Goal: Information Seeking & Learning: Check status

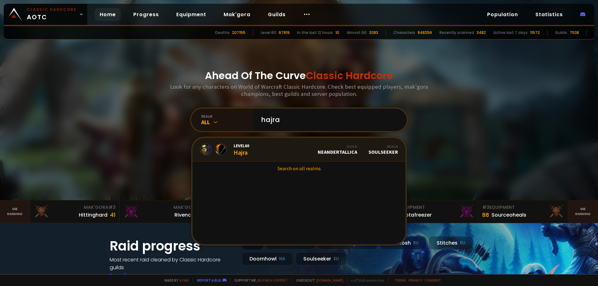
type input "hajra"
click at [315, 150] on link "Level 60 Hajra Guild Neandertallica Realm Soulseeker" at bounding box center [298, 150] width 213 height 24
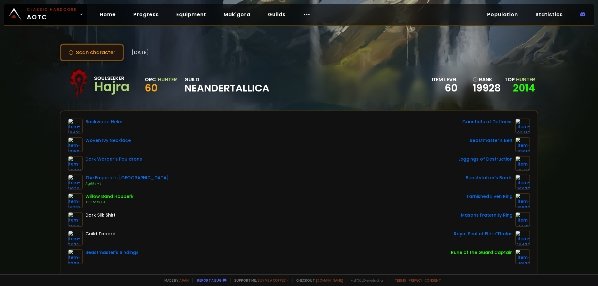
click at [102, 54] on button "Scan character" at bounding box center [92, 53] width 64 height 18
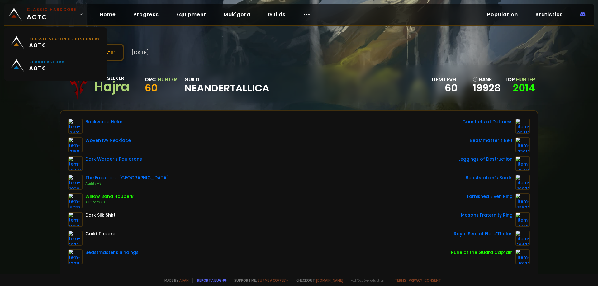
click at [81, 14] on link "Classic Hardcore AOTC" at bounding box center [45, 14] width 83 height 21
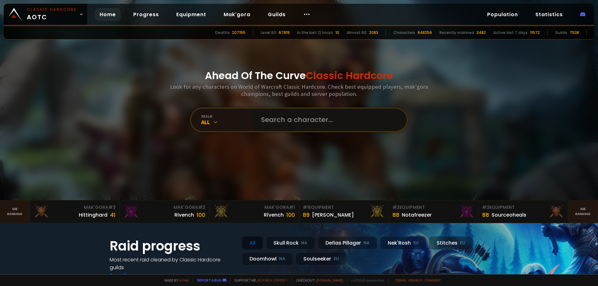
click at [293, 119] on input "text" at bounding box center [328, 120] width 142 height 22
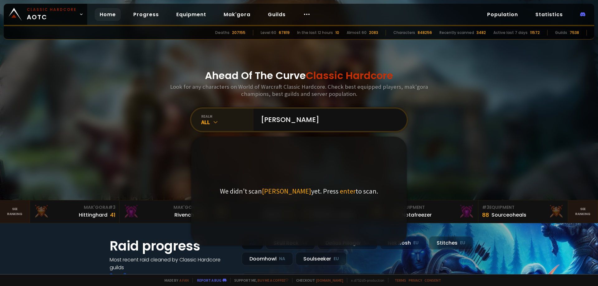
click at [215, 120] on icon at bounding box center [215, 122] width 6 height 6
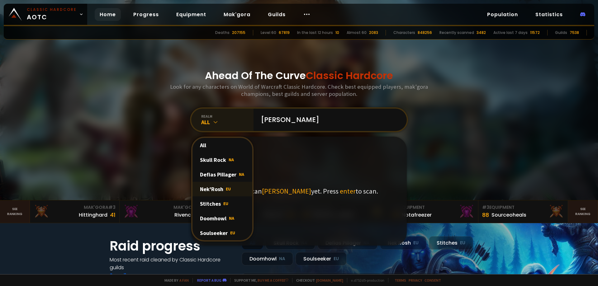
scroll to position [31, 0]
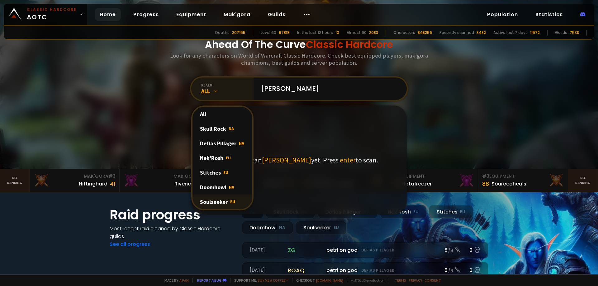
click at [223, 201] on div "Soulseeker EU" at bounding box center [222, 202] width 60 height 15
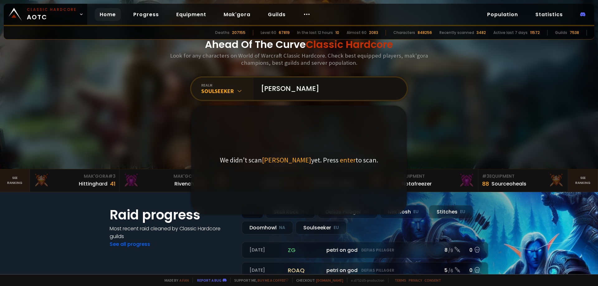
click at [297, 87] on input "[PERSON_NAME]" at bounding box center [328, 89] width 142 height 22
drag, startPoint x: 301, startPoint y: 88, endPoint x: 230, endPoint y: 88, distance: 71.0
click at [230, 88] on div "realm Soulseeker [PERSON_NAME] We didn't scan [PERSON_NAME] yet. Press enter to…" at bounding box center [299, 88] width 218 height 25
type input "[PERSON_NAME]"
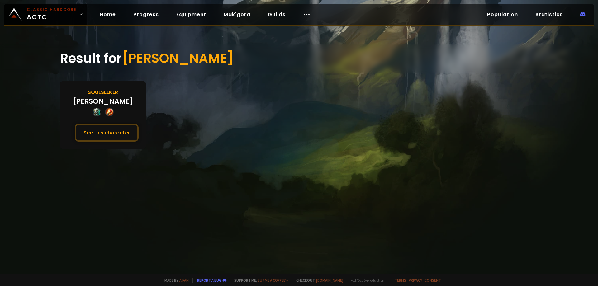
click at [112, 94] on div "Soulseeker" at bounding box center [103, 92] width 30 height 8
click at [117, 133] on button "See this character" at bounding box center [107, 133] width 64 height 18
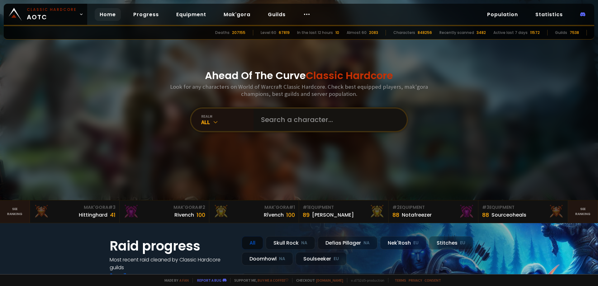
click at [278, 116] on input "text" at bounding box center [328, 120] width 142 height 22
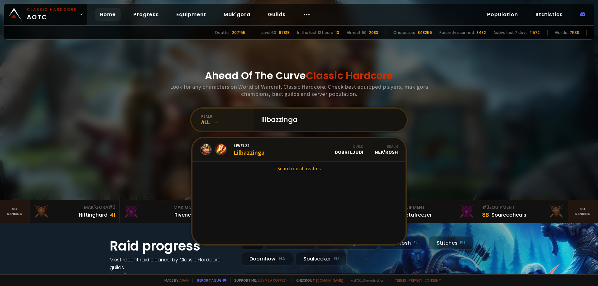
type input "lilbazzinga"
click at [215, 123] on icon at bounding box center [215, 122] width 6 height 6
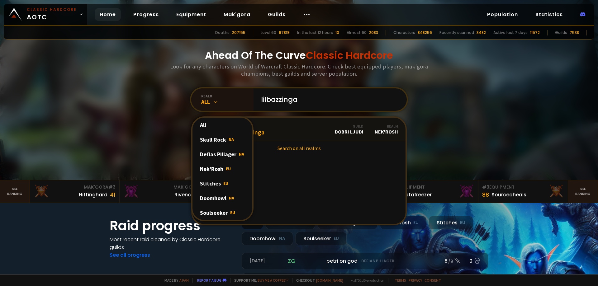
scroll to position [31, 0]
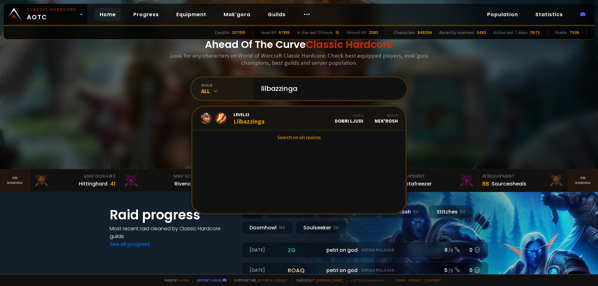
click at [212, 89] on icon at bounding box center [215, 91] width 6 height 6
click at [216, 89] on icon at bounding box center [215, 91] width 6 height 6
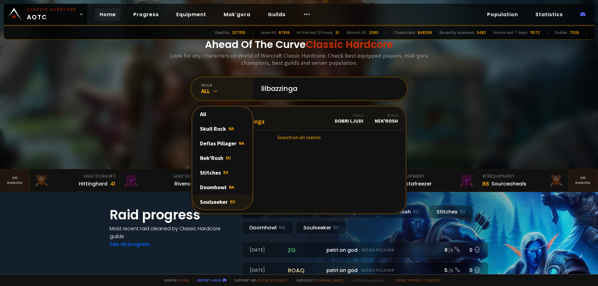
click at [211, 199] on div "Soulseeker EU" at bounding box center [222, 202] width 60 height 15
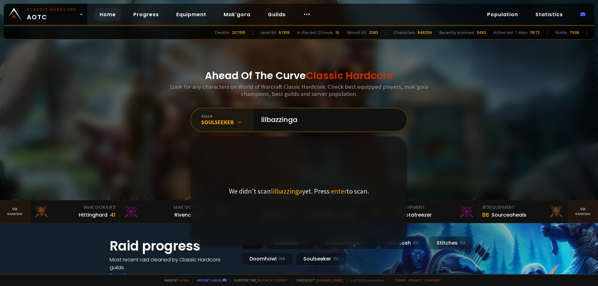
scroll to position [156, 0]
